Goal: Navigation & Orientation: Understand site structure

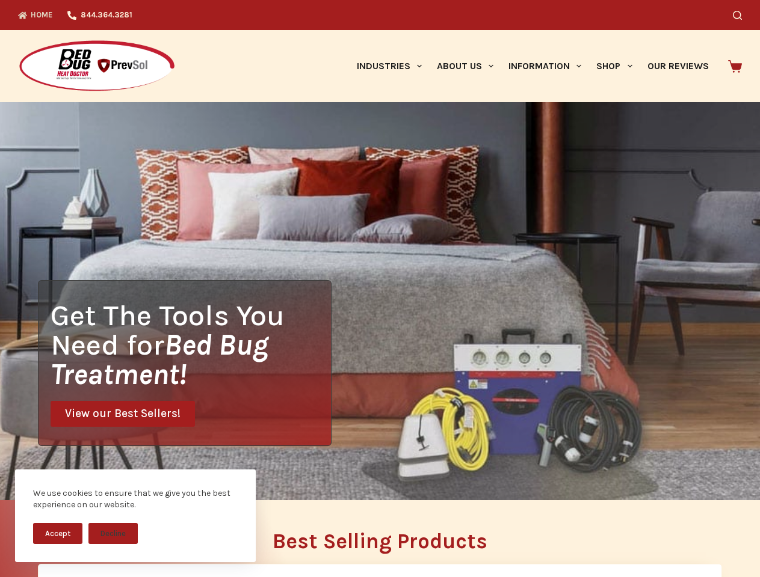
click at [380, 289] on div "Get The Tools You Need for Bed Bug Treatment! View our Best Sellers!" at bounding box center [380, 301] width 760 height 398
click at [58, 533] on button "Accept" at bounding box center [57, 533] width 49 height 21
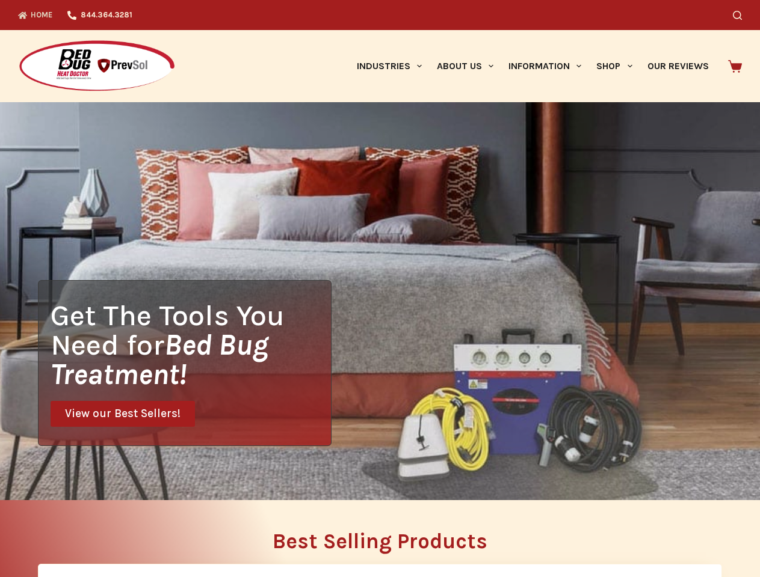
click at [113, 533] on h2 "Best Selling Products" at bounding box center [380, 541] width 684 height 21
click at [742, 15] on icon "Search" at bounding box center [737, 15] width 9 height 9
click at [393, 66] on link "Industries" at bounding box center [389, 66] width 80 height 72
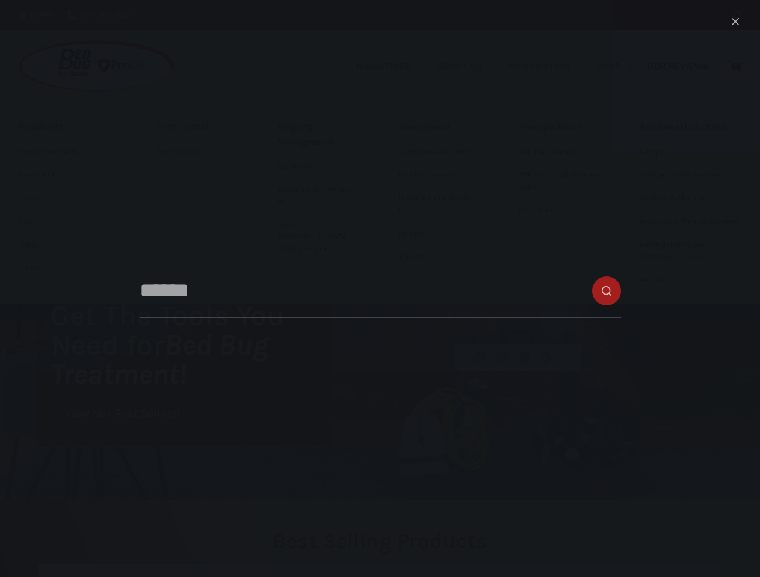
click at [470, 66] on link "About Us" at bounding box center [465, 66] width 72 height 72
click at [550, 66] on link "Information" at bounding box center [545, 66] width 88 height 72
click at [619, 66] on link "Shop" at bounding box center [614, 66] width 51 height 72
